Goal: Task Accomplishment & Management: Use online tool/utility

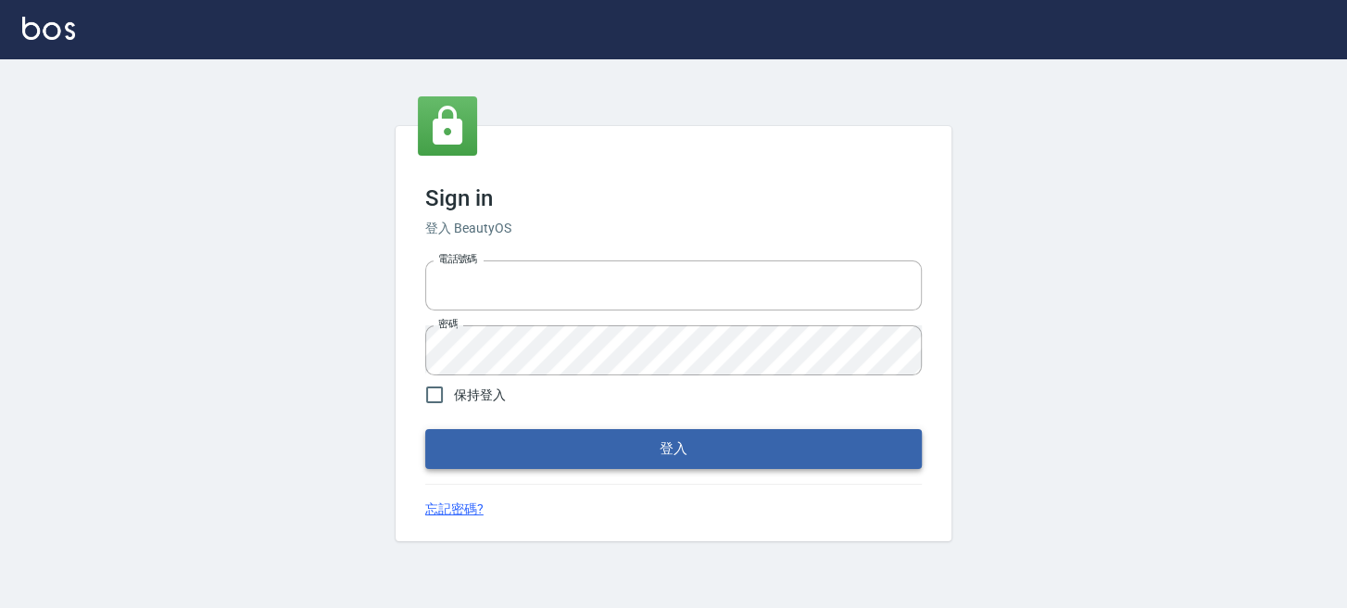
type input "0289832082"
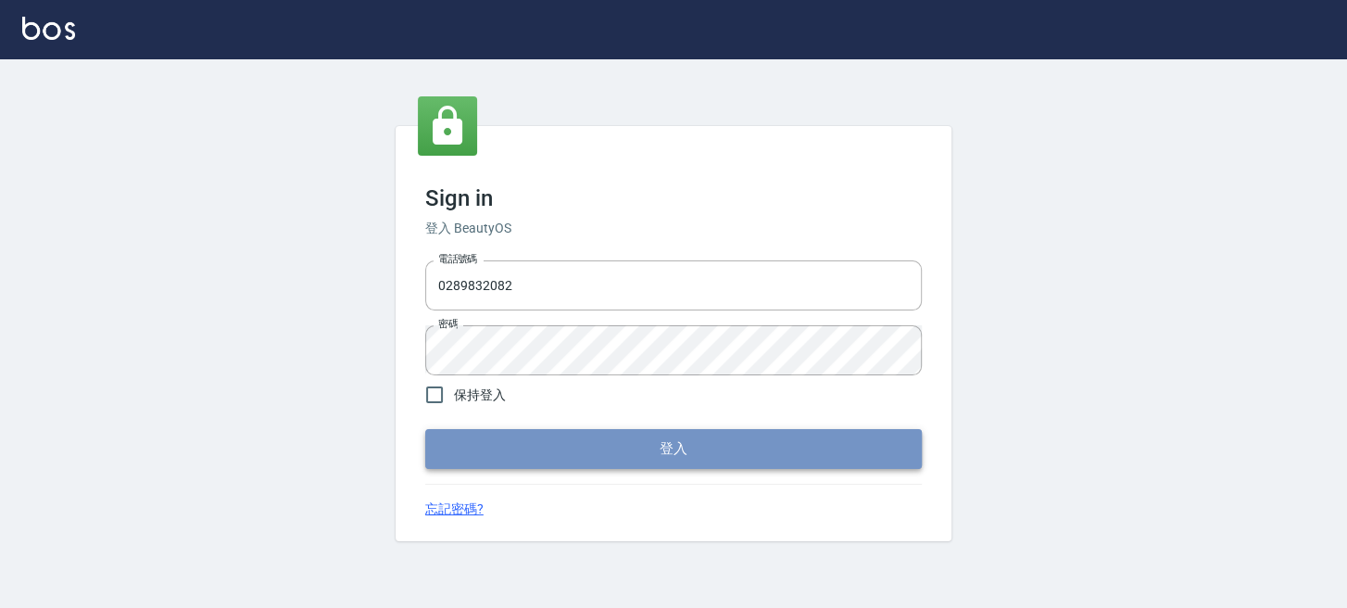
click at [444, 446] on button "登入" at bounding box center [673, 448] width 497 height 39
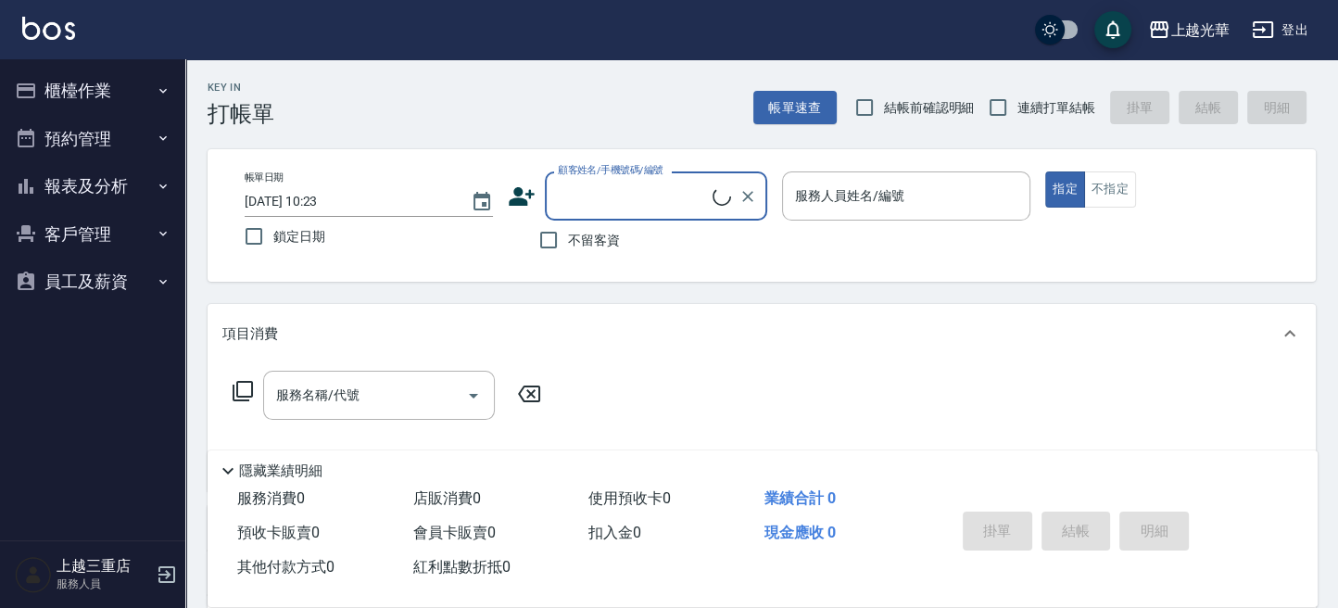
click at [50, 81] on button "櫃檯作業" at bounding box center [92, 91] width 171 height 48
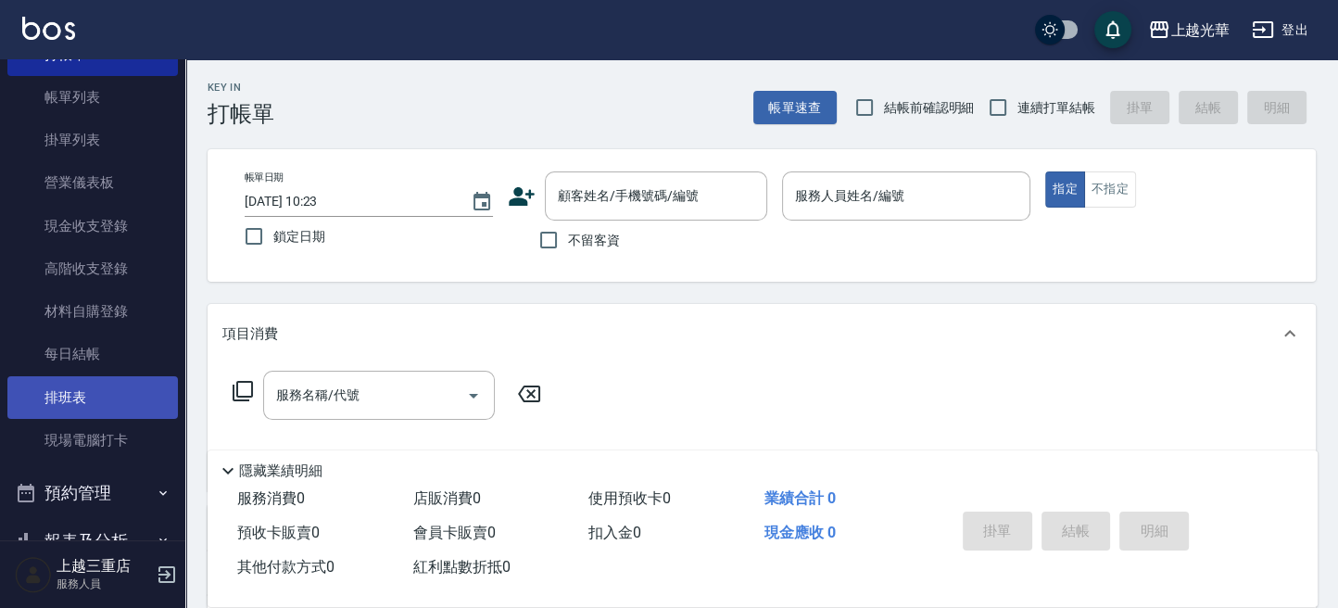
scroll to position [123, 0]
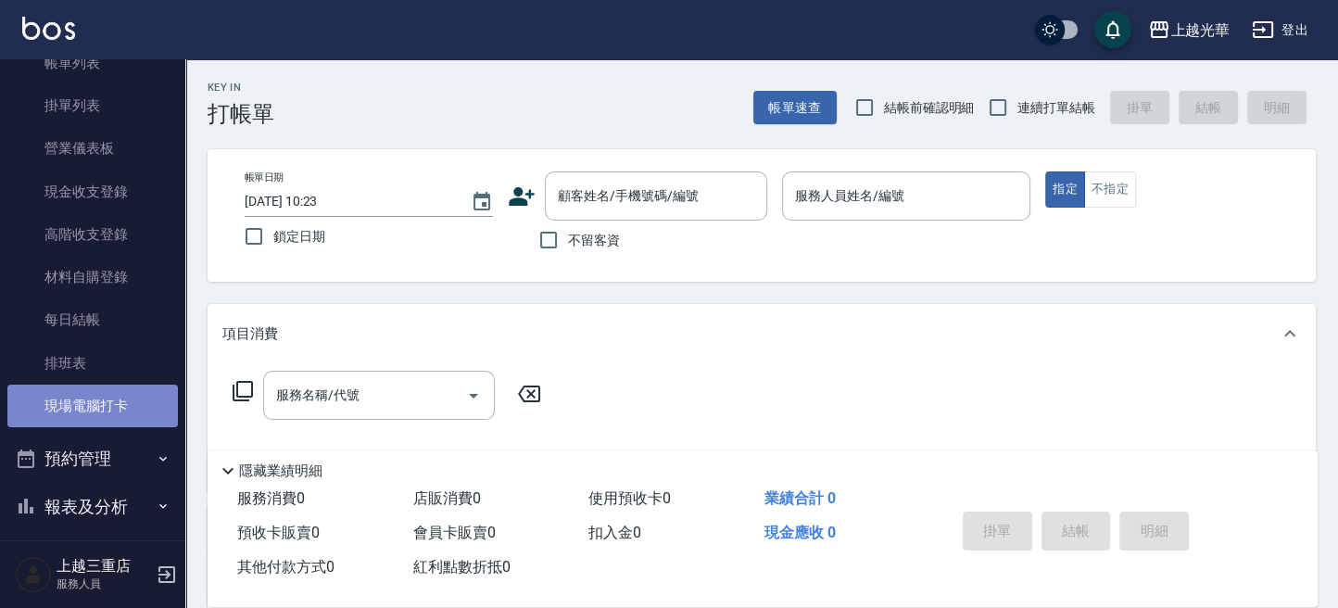
click at [118, 393] on link "現場電腦打卡" at bounding box center [92, 406] width 171 height 43
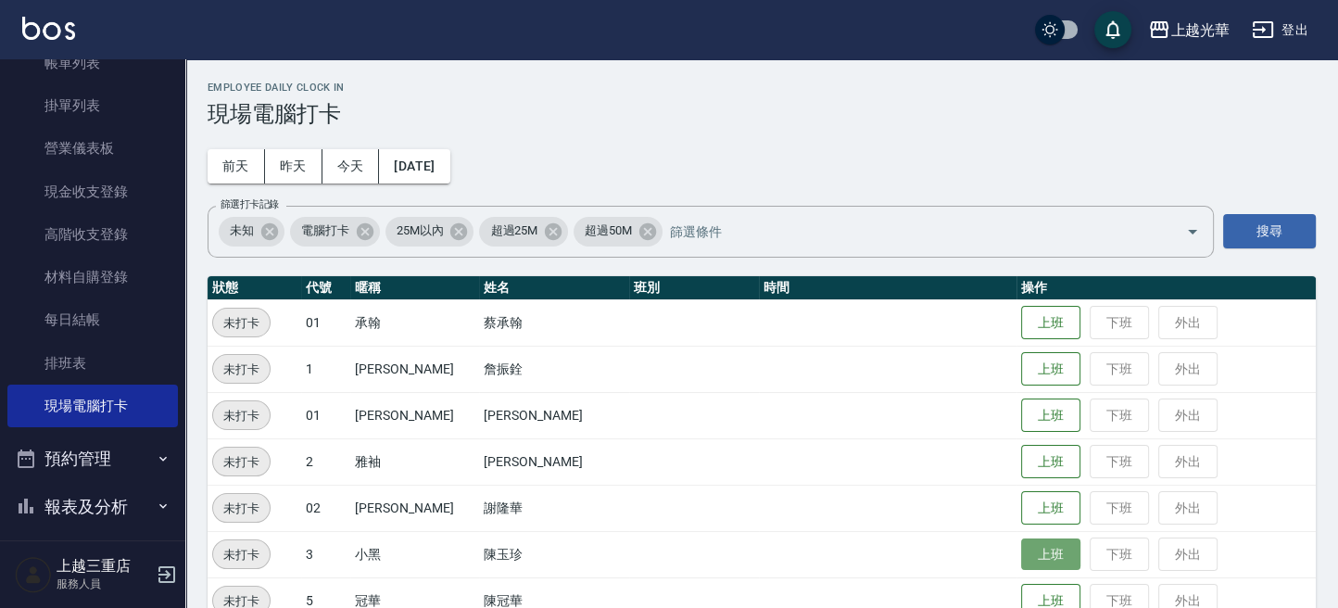
click at [1047, 546] on button "上班" at bounding box center [1050, 554] width 59 height 32
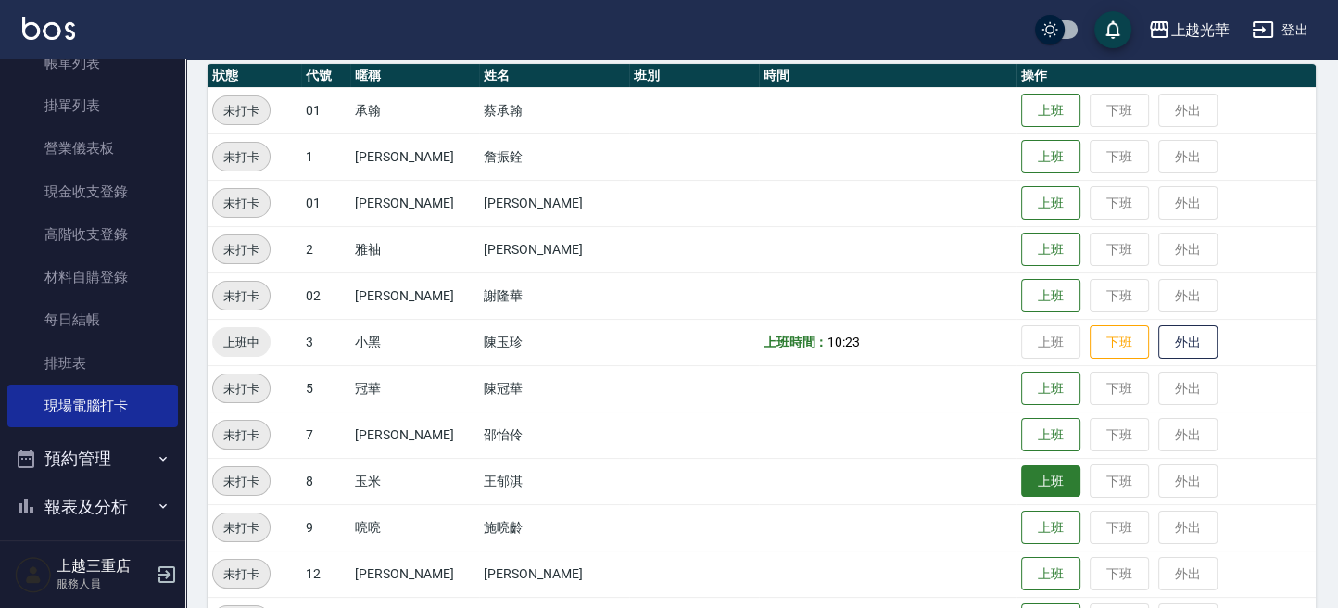
scroll to position [247, 0]
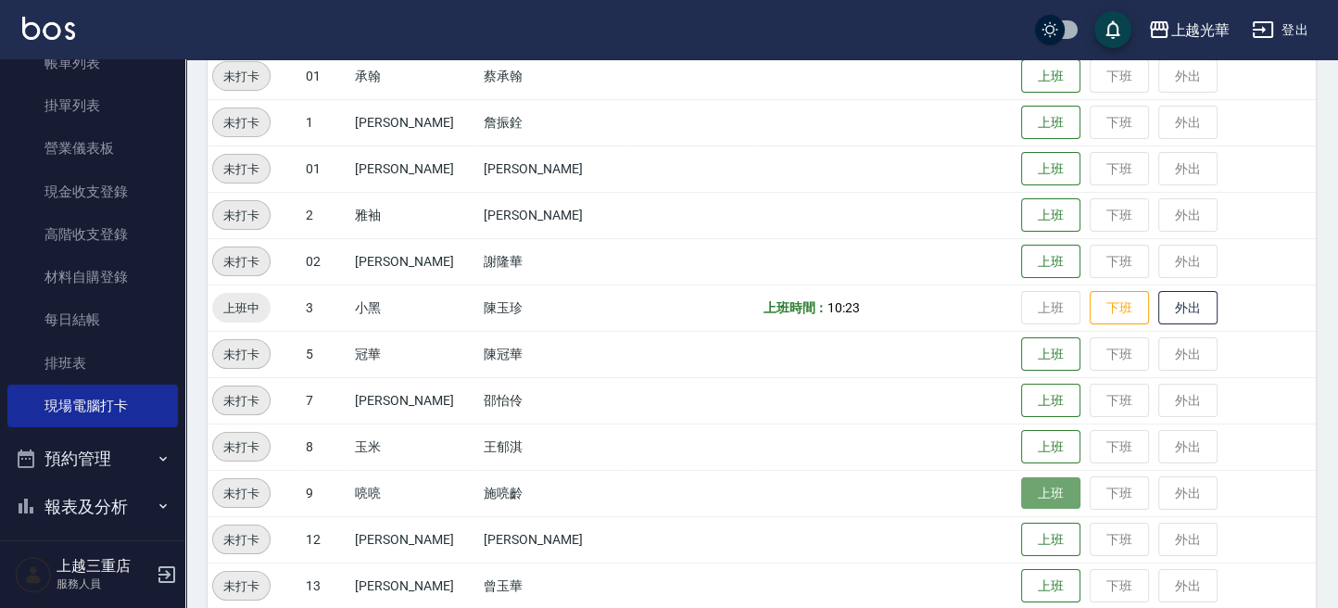
click at [1038, 478] on button "上班" at bounding box center [1050, 493] width 59 height 32
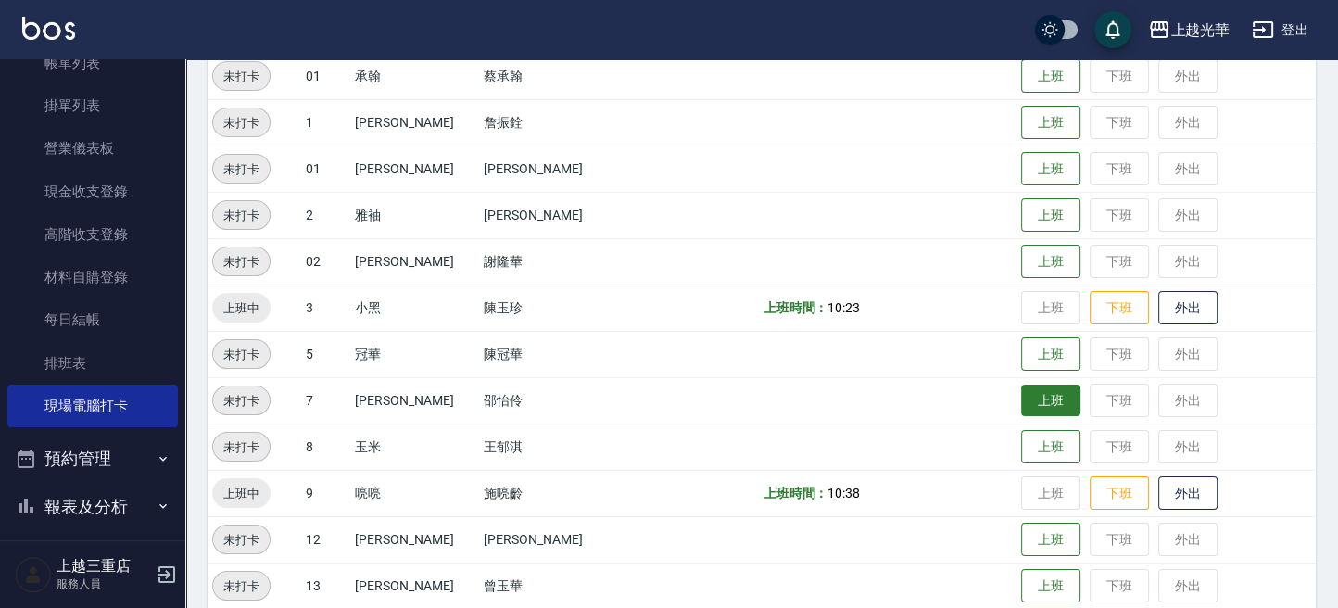
click at [1024, 387] on button "上班" at bounding box center [1050, 401] width 59 height 32
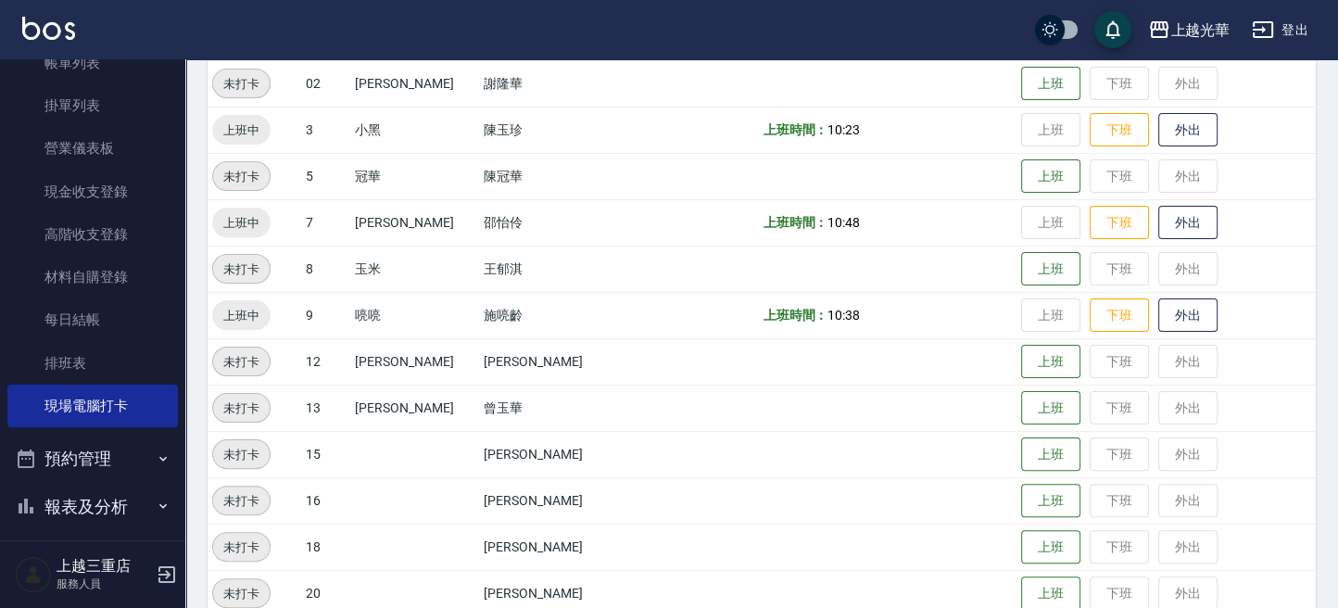
scroll to position [500, 0]
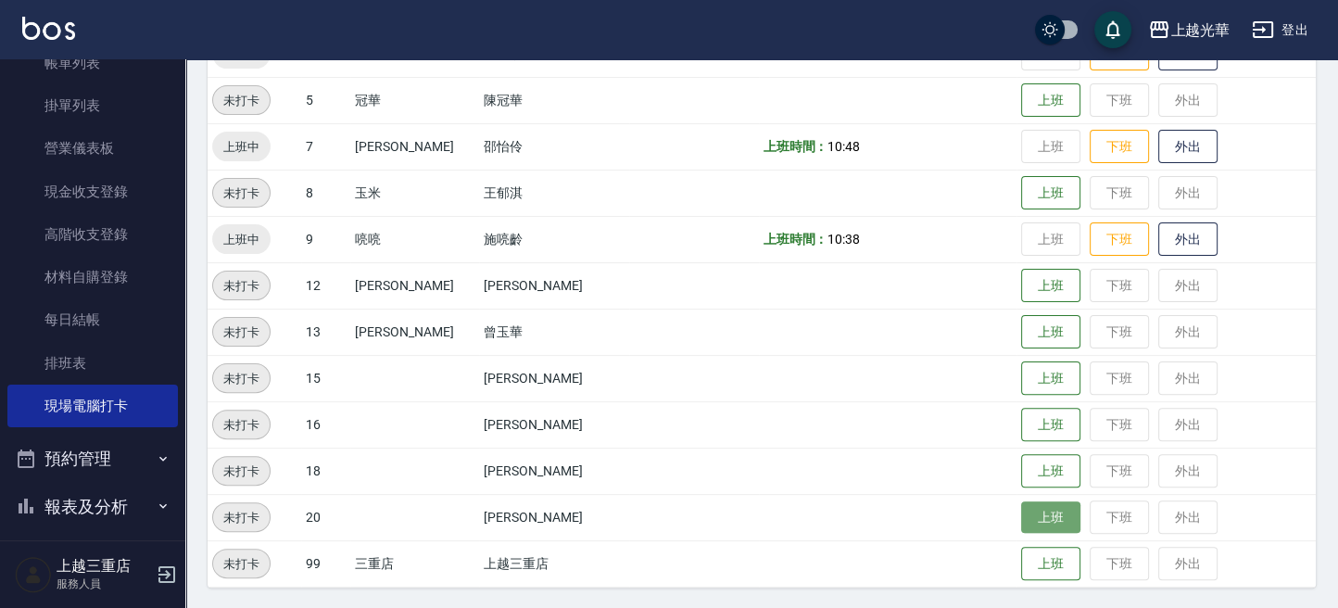
click at [1031, 512] on button "上班" at bounding box center [1050, 517] width 59 height 32
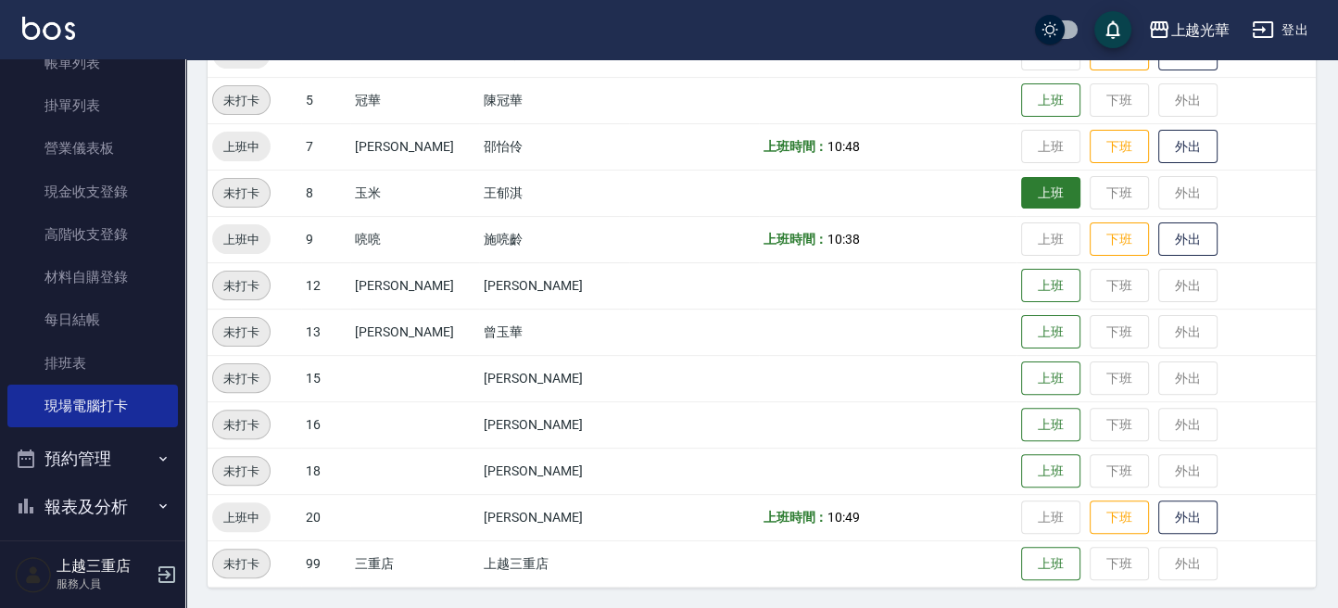
click at [1049, 189] on button "上班" at bounding box center [1050, 193] width 59 height 32
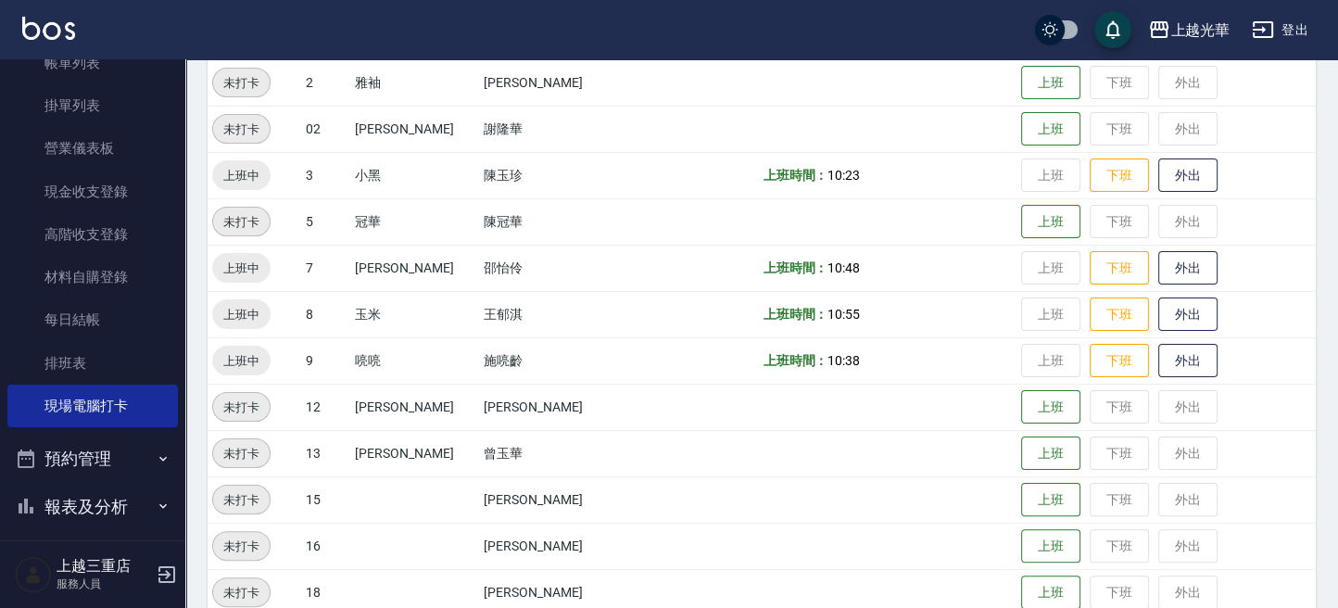
scroll to position [377, 0]
click at [1021, 221] on button "上班" at bounding box center [1050, 224] width 59 height 32
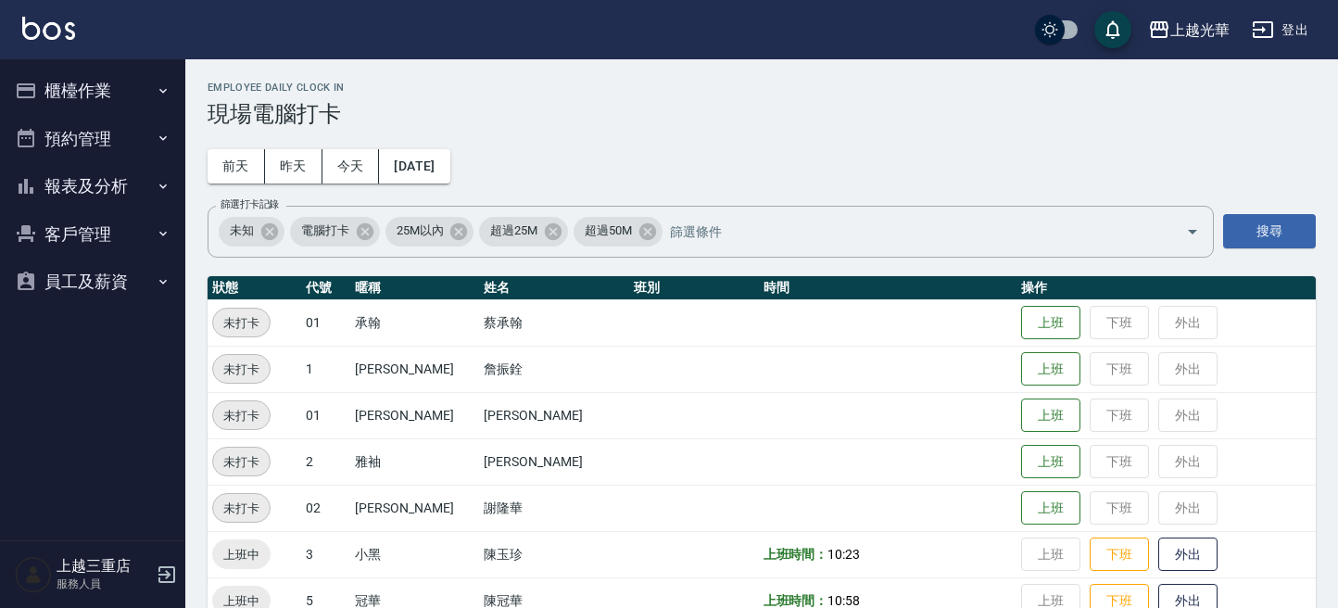
scroll to position [377, 0]
